Goal: Task Accomplishment & Management: Manage account settings

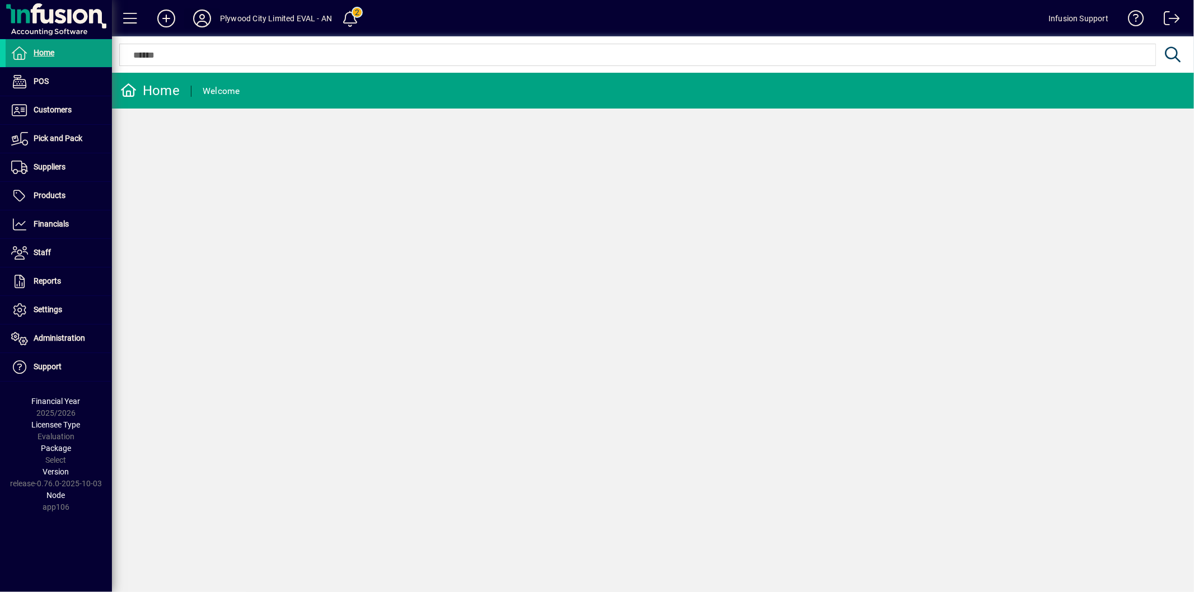
click at [199, 14] on icon at bounding box center [202, 19] width 22 height 18
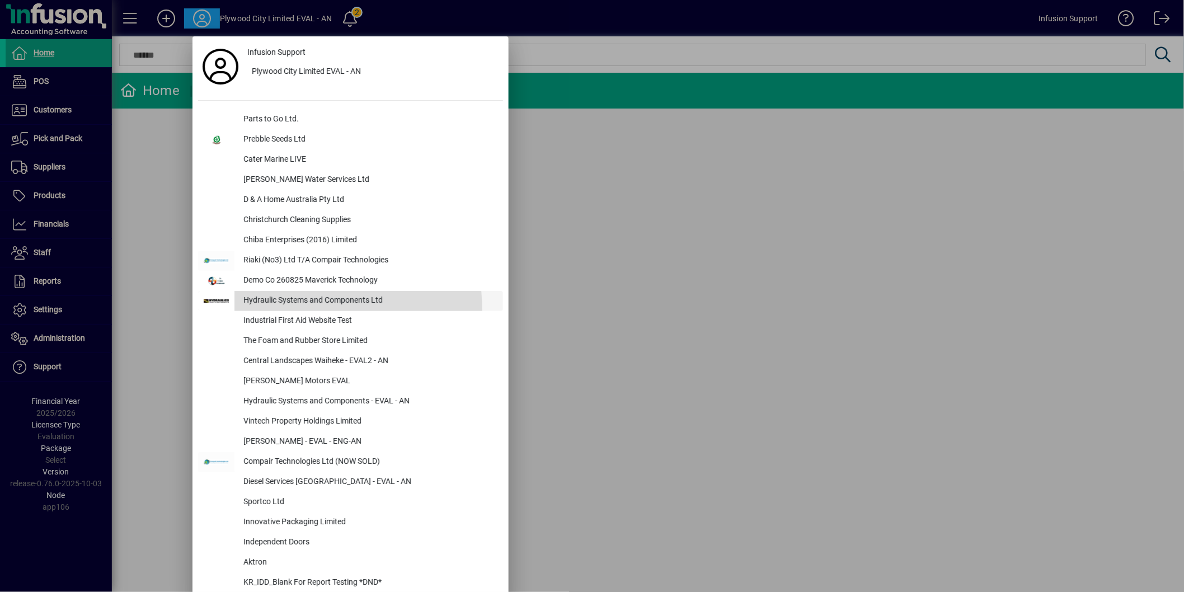
click at [300, 310] on div "Hydraulic Systems and Components Ltd" at bounding box center [369, 301] width 269 height 20
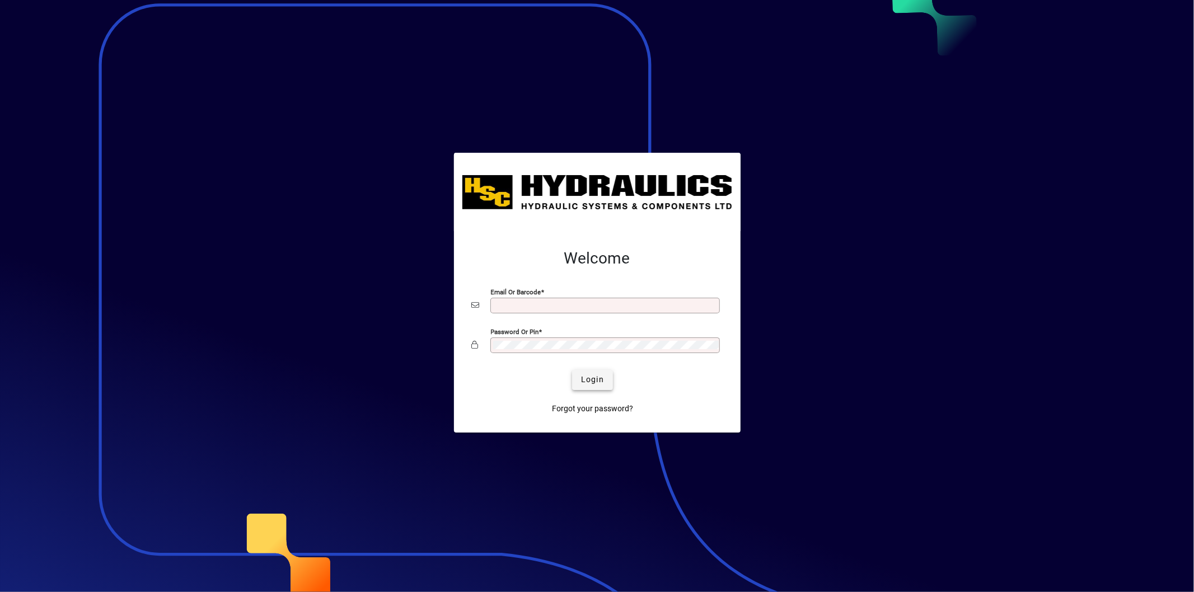
type input "**********"
click at [588, 378] on span "Login" at bounding box center [592, 380] width 23 height 12
